Goal: Task Accomplishment & Management: Manage account settings

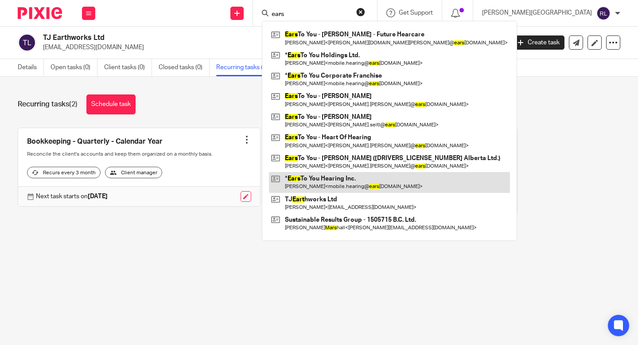
type input "ears"
click at [406, 182] on link at bounding box center [389, 182] width 241 height 20
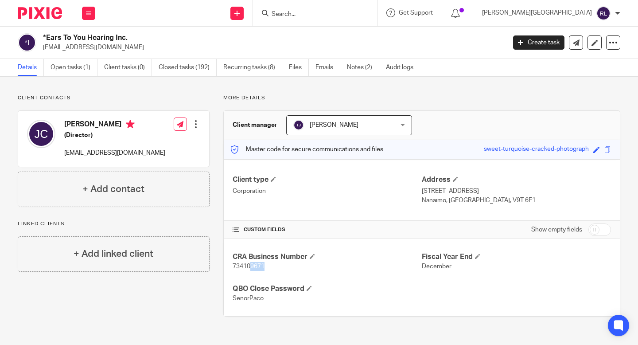
drag, startPoint x: 249, startPoint y: 267, endPoint x: 267, endPoint y: 267, distance: 18.6
click at [267, 267] on p "734109671" at bounding box center [326, 266] width 189 height 9
copy span "9671"
click at [308, 286] on span at bounding box center [308, 287] width 5 height 5
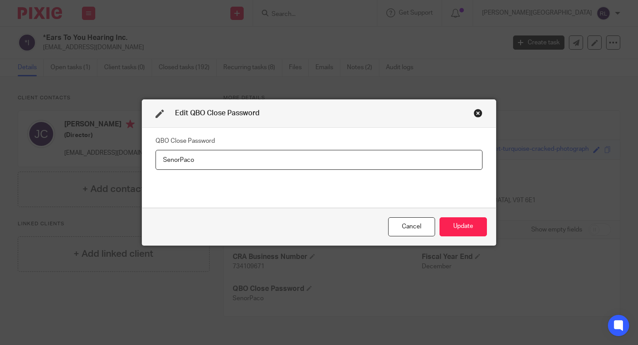
click at [473, 115] on div "Close this dialog window" at bounding box center [477, 112] width 9 height 9
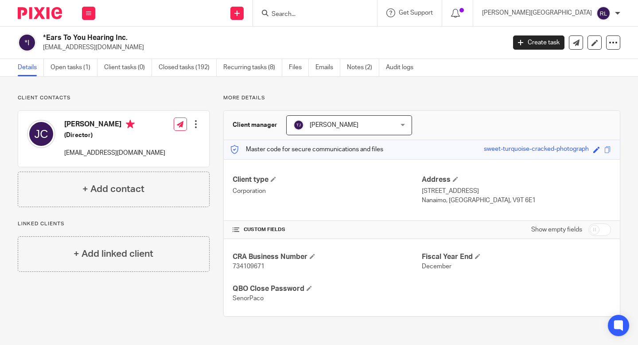
click at [592, 230] on input "checkbox" at bounding box center [599, 229] width 23 height 12
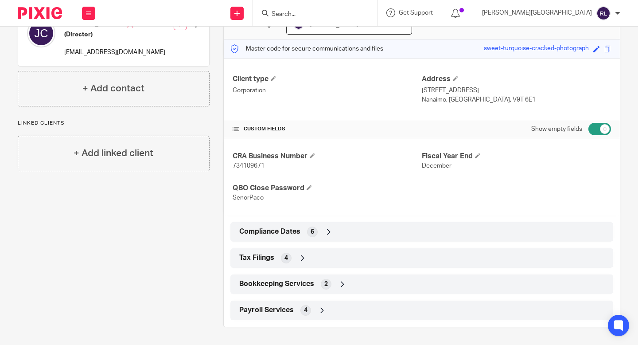
click at [594, 126] on input "checkbox" at bounding box center [599, 129] width 23 height 12
checkbox input "false"
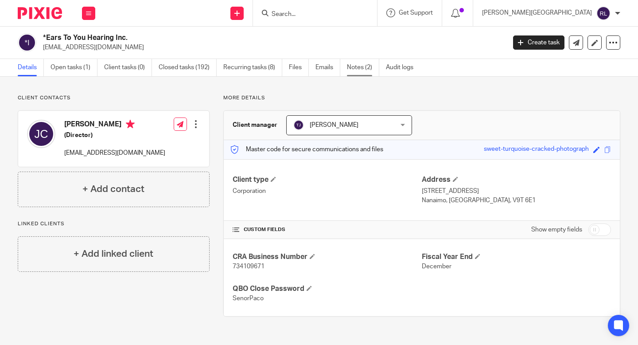
click at [364, 68] on link "Notes (2)" at bounding box center [363, 67] width 32 height 17
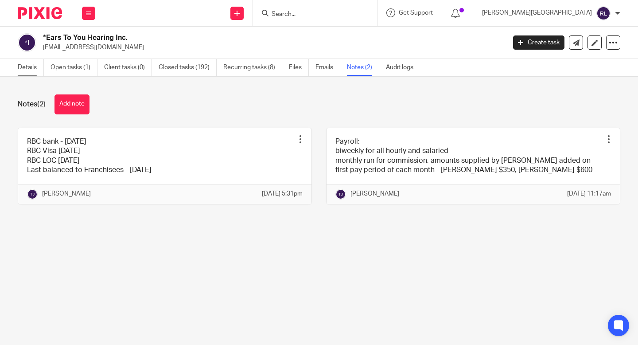
click at [29, 67] on link "Details" at bounding box center [31, 67] width 26 height 17
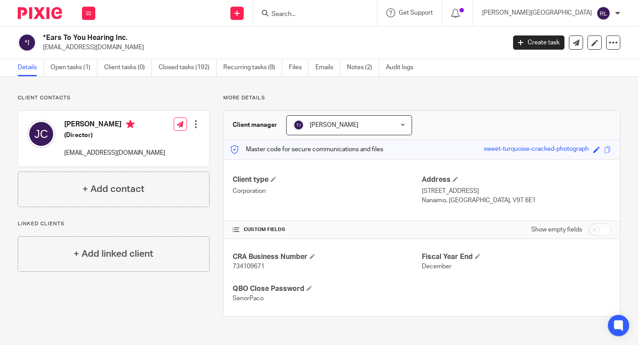
click at [592, 230] on input "checkbox" at bounding box center [599, 229] width 23 height 12
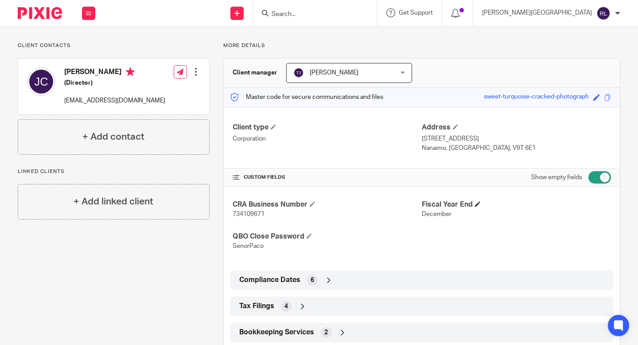
scroll to position [101, 0]
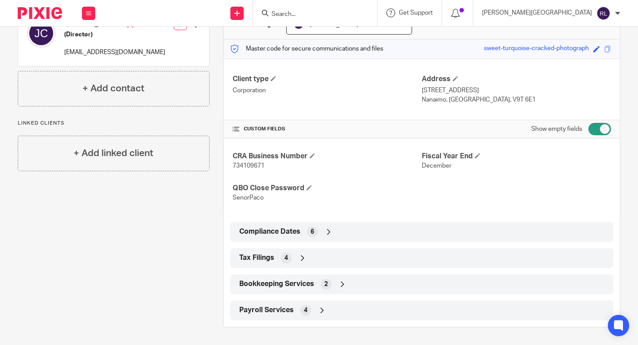
click at [598, 126] on input "checkbox" at bounding box center [599, 129] width 23 height 12
checkbox input "false"
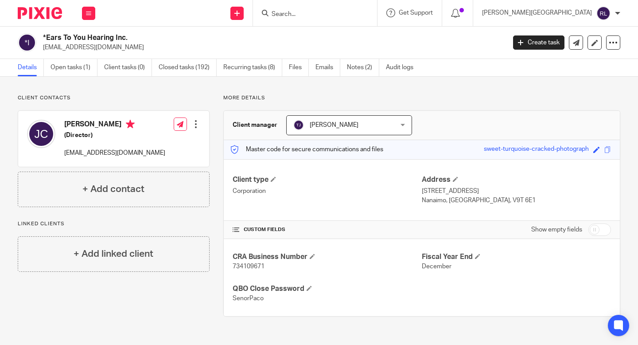
scroll to position [0, 0]
click at [192, 122] on div at bounding box center [195, 124] width 9 height 9
click at [628, 161] on div "Client contacts Jeff Campbell (Director) mobile.hearing@earstoyou.ca Edit conta…" at bounding box center [319, 205] width 638 height 257
click at [362, 70] on link "Notes (2)" at bounding box center [363, 67] width 32 height 17
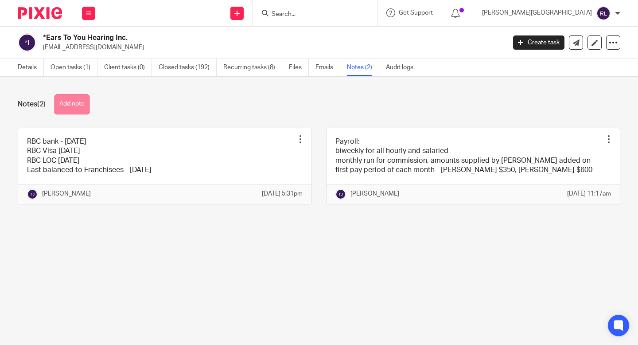
click at [76, 103] on button "Add note" at bounding box center [71, 104] width 35 height 20
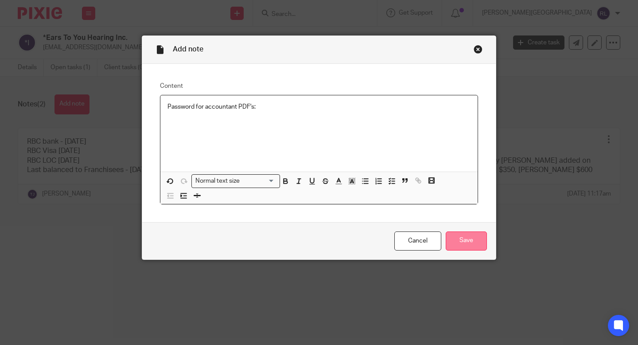
click at [470, 240] on input "Save" at bounding box center [465, 240] width 41 height 19
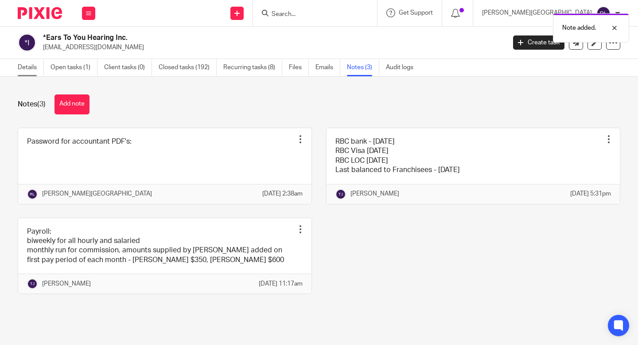
click at [25, 70] on link "Details" at bounding box center [31, 67] width 26 height 17
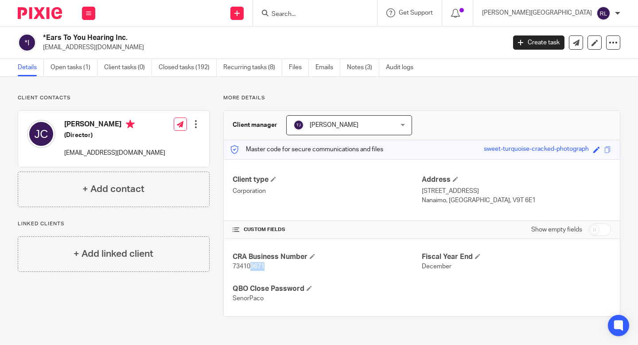
drag, startPoint x: 249, startPoint y: 265, endPoint x: 264, endPoint y: 266, distance: 15.1
click at [264, 266] on p "734109671" at bounding box center [326, 266] width 189 height 9
copy span "9671"
click at [361, 70] on link "Notes (3)" at bounding box center [363, 67] width 32 height 17
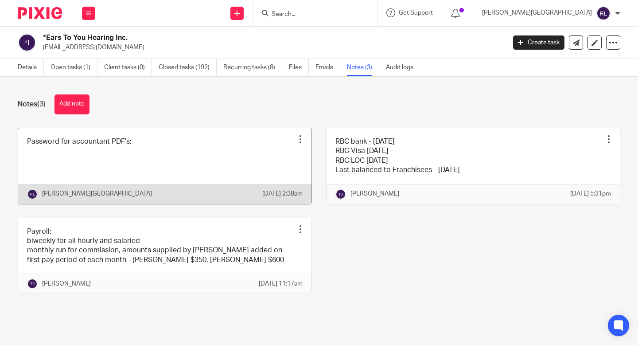
click at [296, 139] on div at bounding box center [300, 139] width 9 height 9
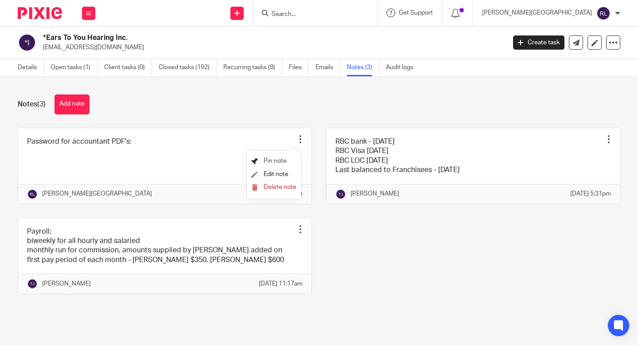
click at [275, 161] on span "Pin note" at bounding box center [274, 161] width 23 height 6
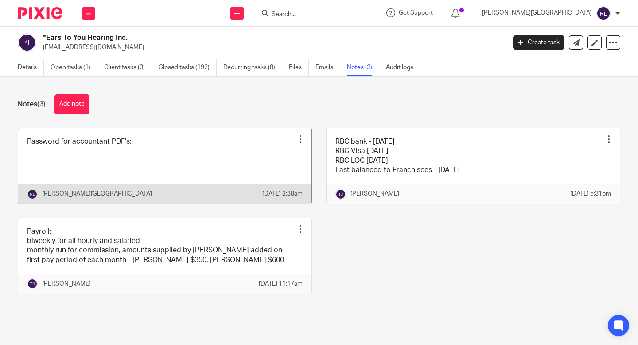
click at [296, 135] on div at bounding box center [300, 139] width 9 height 9
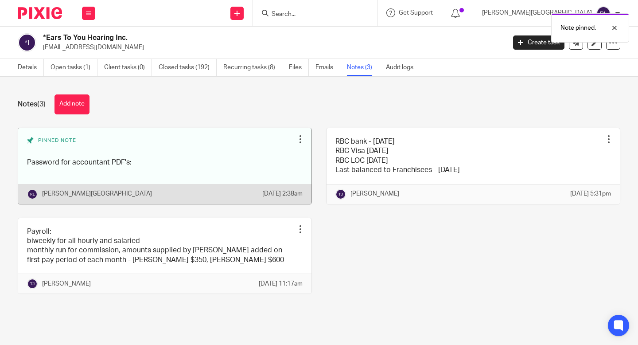
click at [296, 136] on div at bounding box center [300, 139] width 9 height 9
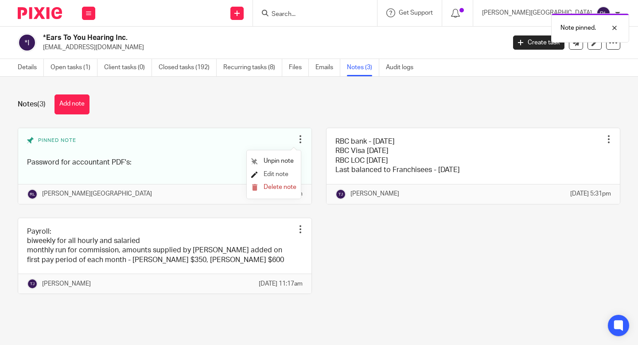
click at [275, 174] on span "Edit note" at bounding box center [275, 174] width 25 height 6
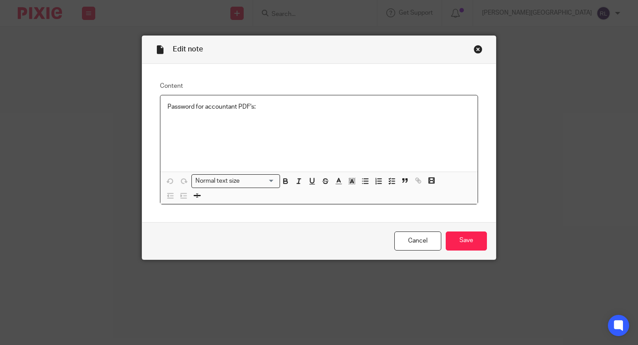
click at [263, 103] on p "Password for accountant PDF's:" at bounding box center [318, 106] width 303 height 9
click at [263, 109] on p "Password for accountant PDF's:" at bounding box center [318, 106] width 303 height 9
click at [468, 238] on input "Save" at bounding box center [465, 240] width 41 height 19
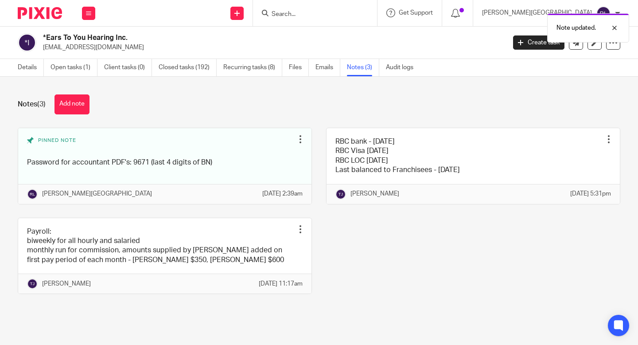
click at [461, 257] on div "Pinned note Password for accountant PDF's: 9671 (last 4 digits of BN) Unpin not…" at bounding box center [312, 218] width 616 height 180
click at [31, 66] on link "Details" at bounding box center [31, 67] width 26 height 17
